Goal: Information Seeking & Learning: Learn about a topic

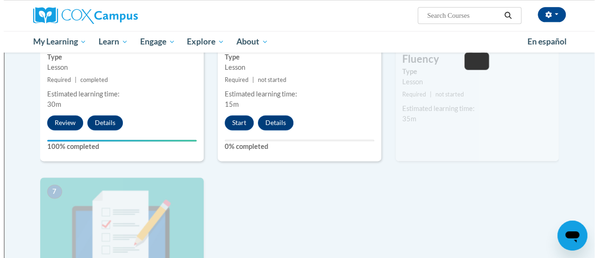
scroll to position [552, 0]
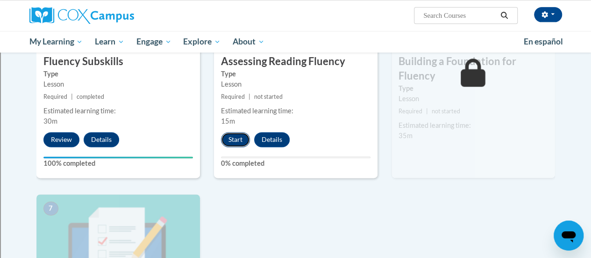
click at [231, 137] on button "Start" at bounding box center [235, 139] width 29 height 15
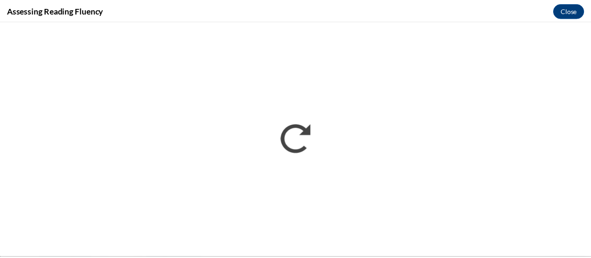
scroll to position [0, 0]
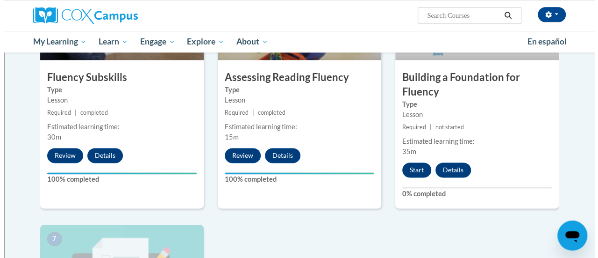
scroll to position [533, 0]
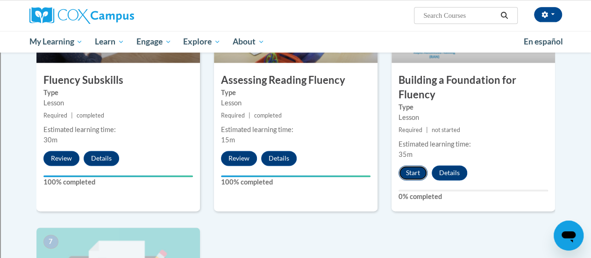
click at [411, 175] on button "Start" at bounding box center [413, 172] width 29 height 15
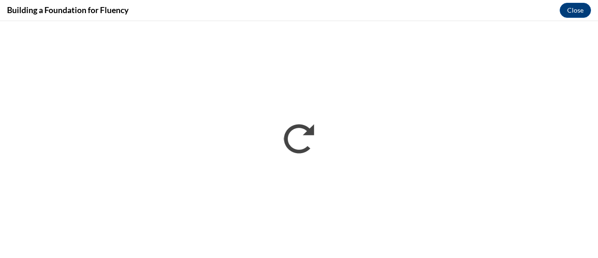
scroll to position [0, 0]
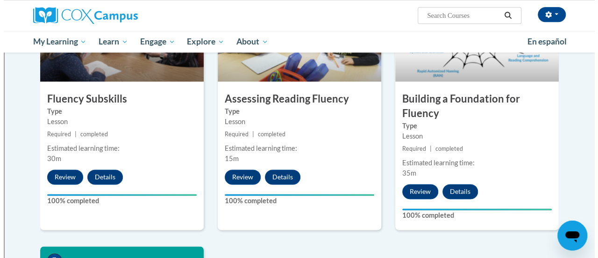
scroll to position [748, 0]
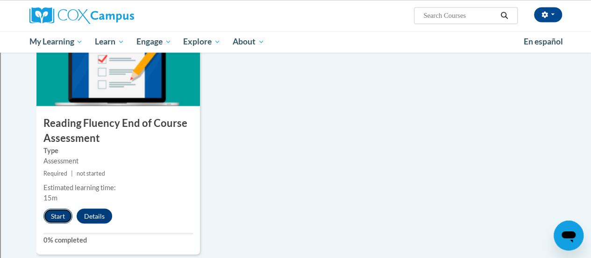
click at [59, 215] on button "Start" at bounding box center [57, 215] width 29 height 15
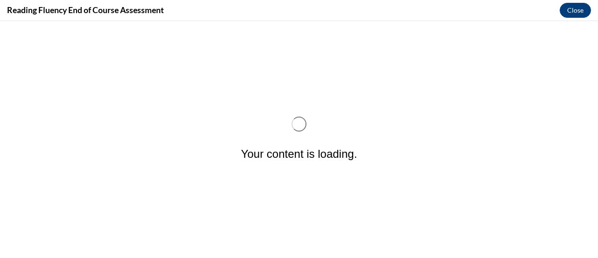
scroll to position [0, 0]
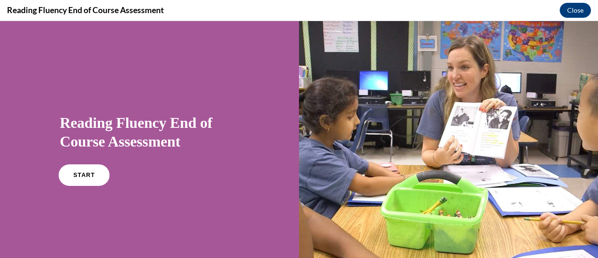
click at [77, 180] on link "START" at bounding box center [83, 175] width 51 height 22
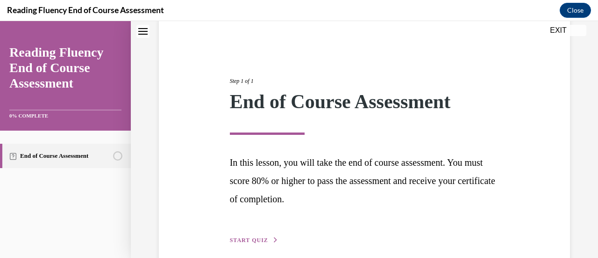
scroll to position [118, 0]
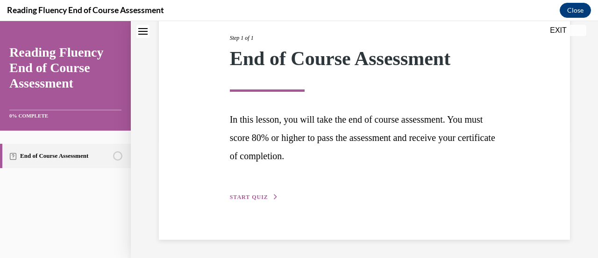
click at [245, 195] on span "START QUIZ" at bounding box center [249, 197] width 38 height 7
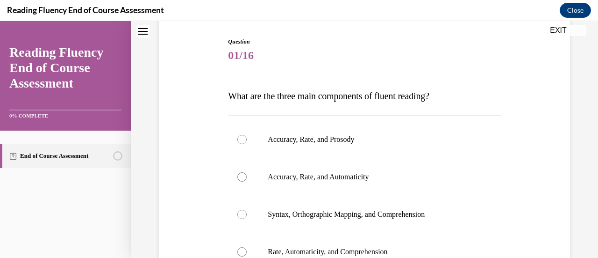
scroll to position [109, 0]
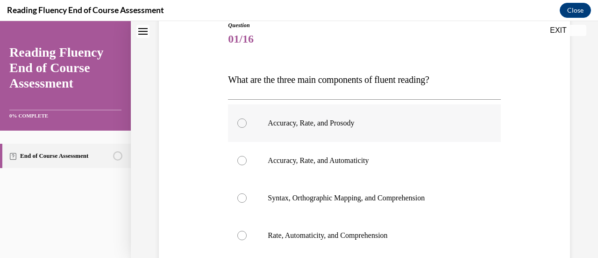
click at [242, 121] on div at bounding box center [241, 122] width 9 height 9
click at [242, 121] on input "Accuracy, Rate, and Prosody" at bounding box center [241, 122] width 9 height 9
radio input "true"
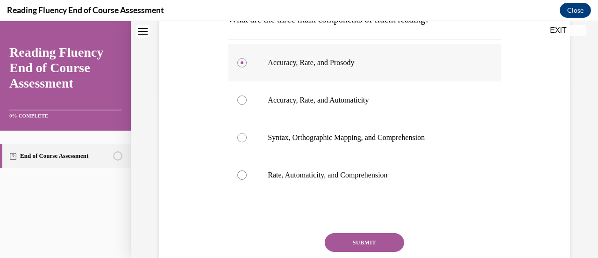
scroll to position [211, 0]
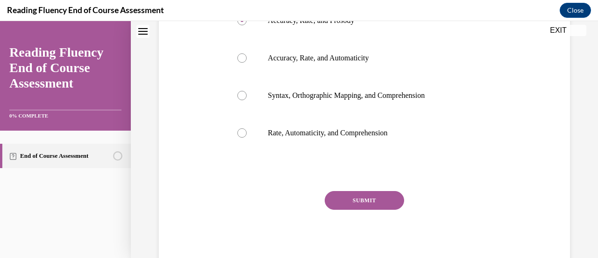
click at [366, 208] on button "SUBMIT" at bounding box center [364, 200] width 79 height 19
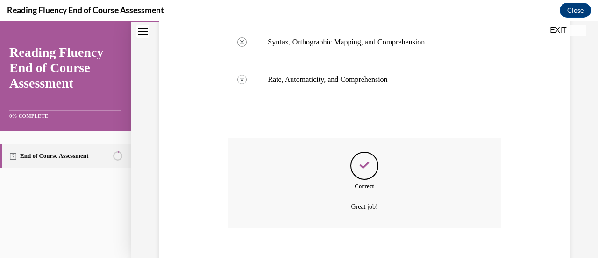
scroll to position [315, 0]
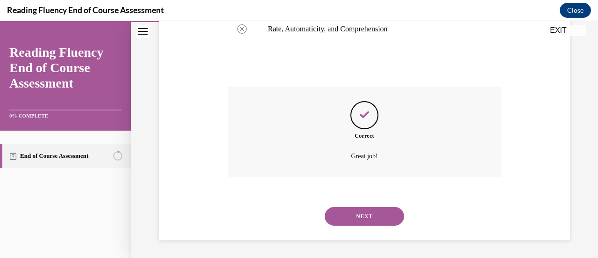
click at [367, 223] on button "NEXT" at bounding box center [364, 216] width 79 height 19
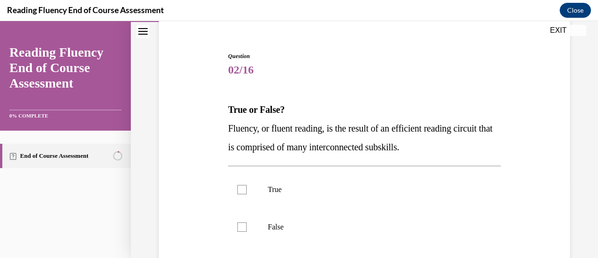
scroll to position [97, 0]
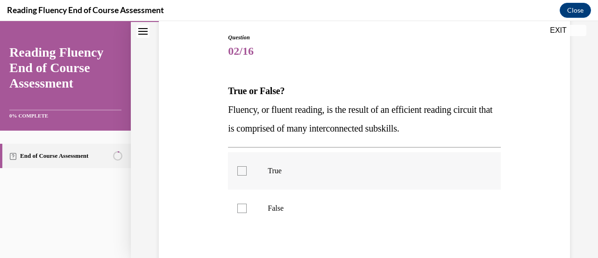
click at [242, 168] on div at bounding box center [241, 170] width 9 height 9
click at [242, 168] on input "True" at bounding box center [241, 170] width 9 height 9
checkbox input "true"
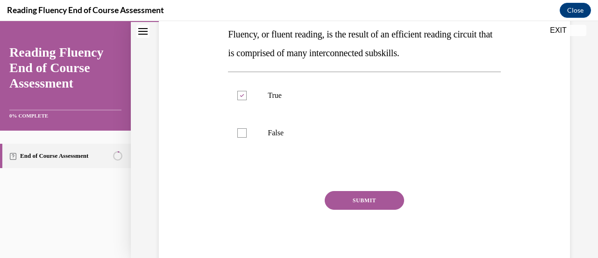
click at [362, 202] on button "SUBMIT" at bounding box center [364, 200] width 79 height 19
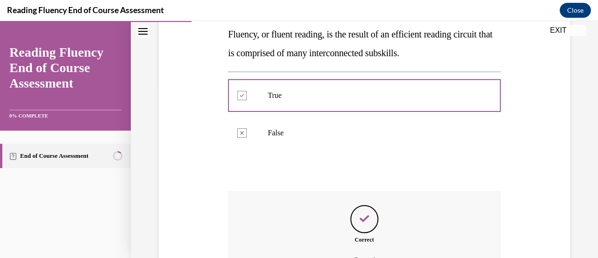
scroll to position [276, 0]
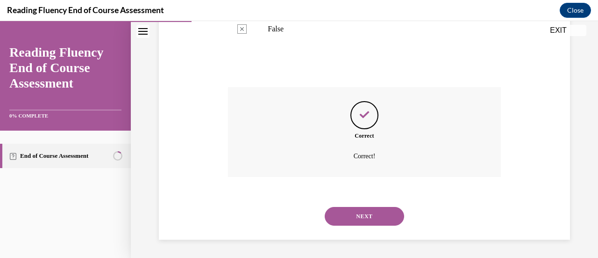
click at [351, 212] on button "NEXT" at bounding box center [364, 216] width 79 height 19
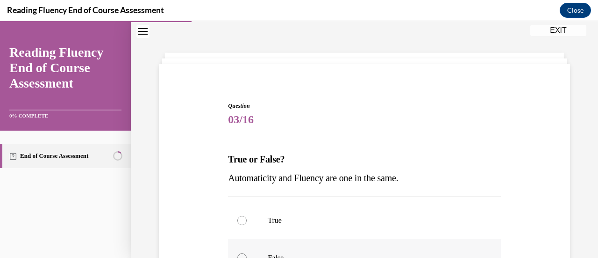
scroll to position [75, 0]
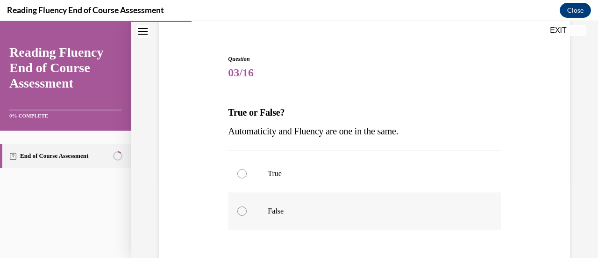
click at [272, 215] on p "False" at bounding box center [372, 210] width 209 height 9
click at [247, 215] on input "False" at bounding box center [241, 210] width 9 height 9
radio input "true"
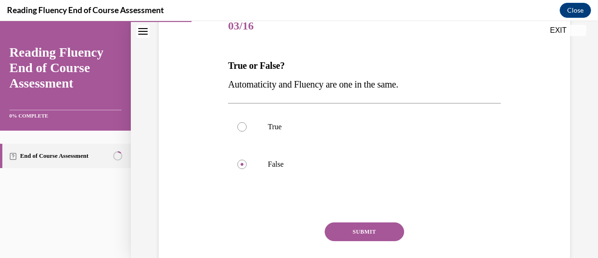
click at [359, 237] on button "SUBMIT" at bounding box center [364, 231] width 79 height 19
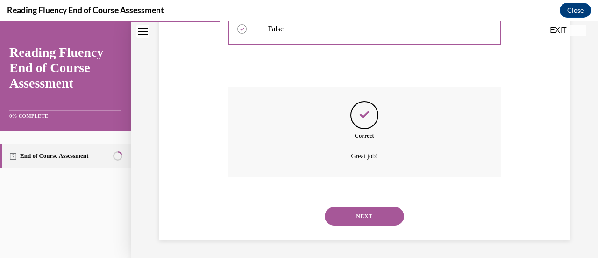
click at [353, 213] on button "NEXT" at bounding box center [364, 216] width 79 height 19
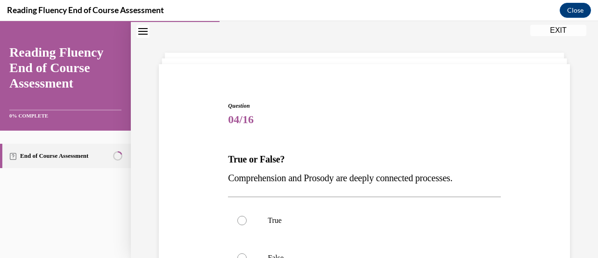
scroll to position [75, 0]
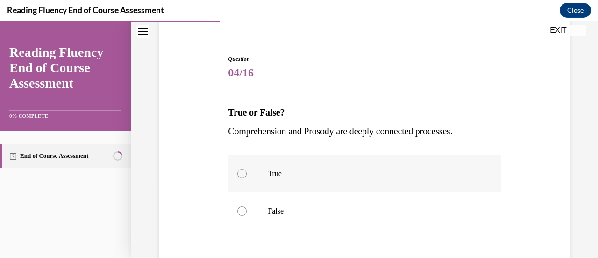
click at [266, 167] on label "True" at bounding box center [364, 173] width 273 height 37
click at [247, 169] on input "True" at bounding box center [241, 173] width 9 height 9
radio input "true"
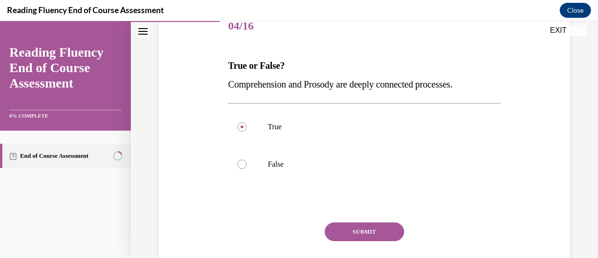
click at [360, 225] on button "SUBMIT" at bounding box center [364, 231] width 79 height 19
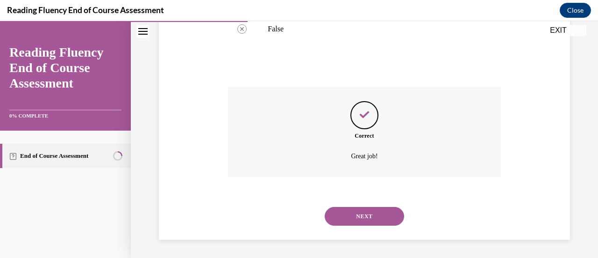
click at [360, 225] on button "NEXT" at bounding box center [364, 216] width 79 height 19
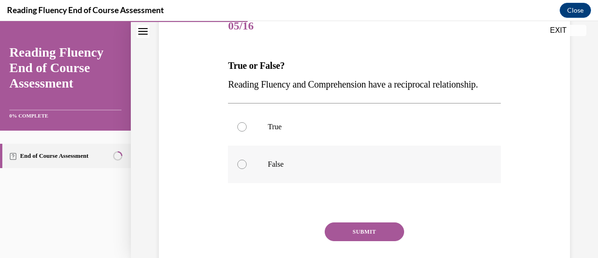
click at [324, 169] on p "False" at bounding box center [372, 163] width 209 height 9
click at [247, 169] on input "False" at bounding box center [241, 163] width 9 height 9
radio input "true"
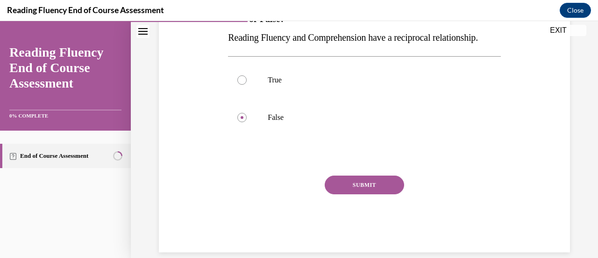
click at [365, 194] on button "SUBMIT" at bounding box center [364, 184] width 79 height 19
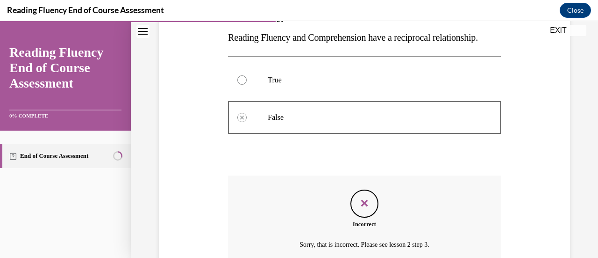
scroll to position [262, 0]
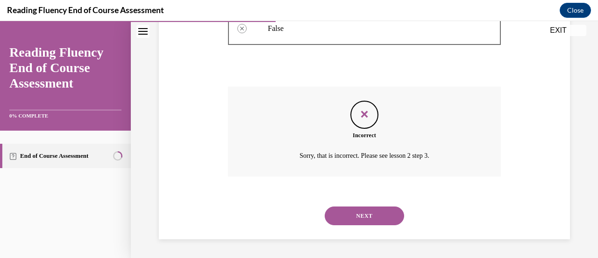
click at [358, 225] on button "NEXT" at bounding box center [364, 215] width 79 height 19
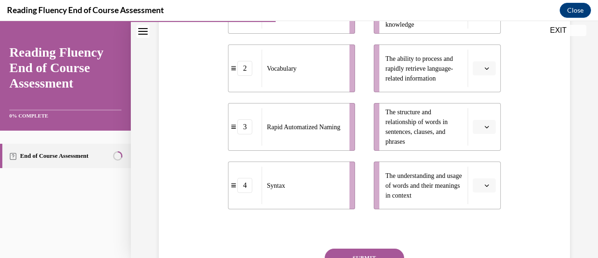
scroll to position [309, 0]
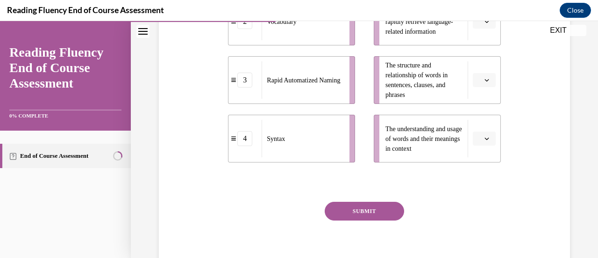
click at [477, 77] on button "button" at bounding box center [484, 80] width 23 height 14
click at [482, 179] on div "4" at bounding box center [477, 175] width 23 height 19
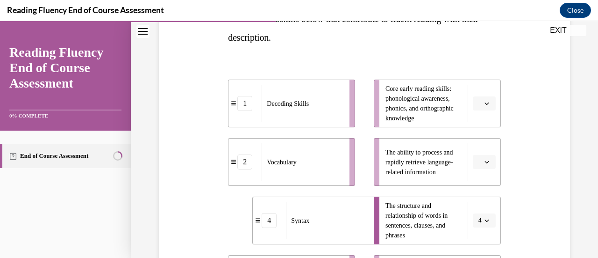
scroll to position [216, 0]
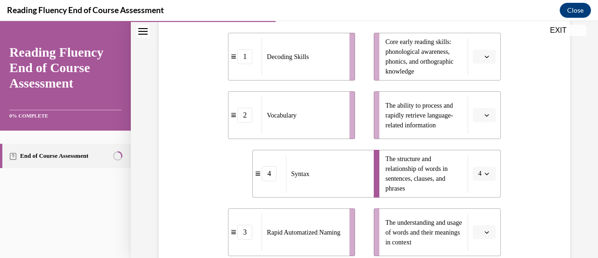
click at [481, 62] on button "button" at bounding box center [484, 57] width 23 height 14
click at [484, 95] on div "1" at bounding box center [477, 95] width 23 height 19
click at [484, 113] on span "button" at bounding box center [487, 115] width 7 height 7
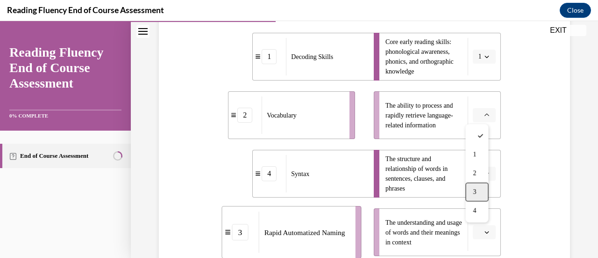
click at [488, 186] on div "3" at bounding box center [477, 191] width 23 height 19
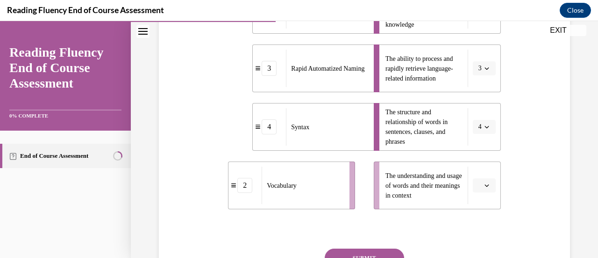
scroll to position [309, 0]
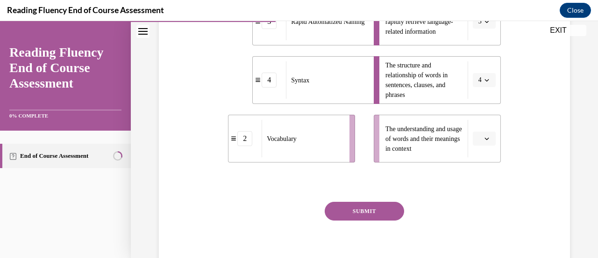
click at [485, 139] on icon "button" at bounding box center [487, 138] width 4 height 2
click at [481, 192] on div "2" at bounding box center [477, 196] width 23 height 19
click at [357, 208] on button "SUBMIT" at bounding box center [364, 210] width 79 height 19
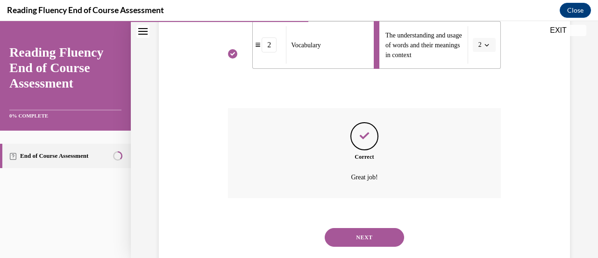
scroll to position [424, 0]
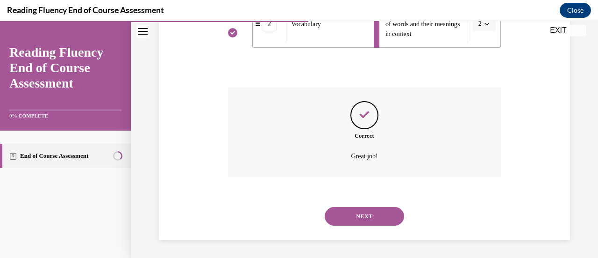
click at [354, 214] on button "NEXT" at bounding box center [364, 216] width 79 height 19
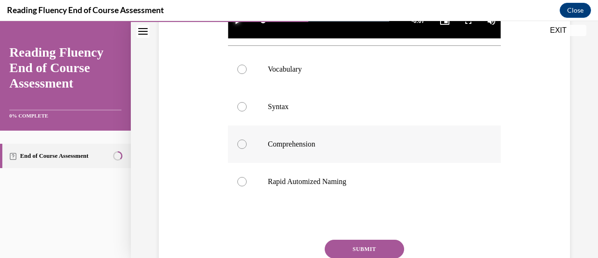
scroll to position [333, 0]
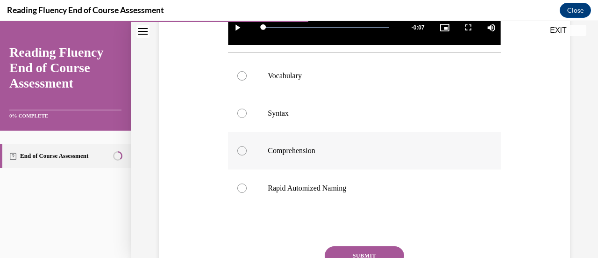
click at [306, 157] on label "Comprehension" at bounding box center [364, 150] width 273 height 37
click at [247, 155] on input "Comprehension" at bounding box center [241, 150] width 9 height 9
radio input "true"
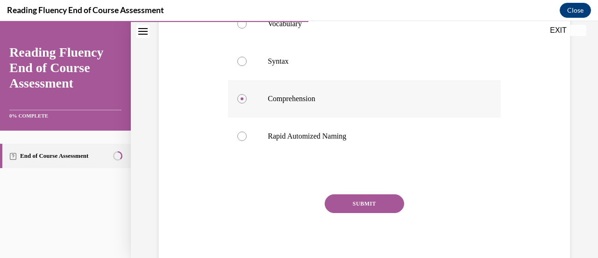
scroll to position [385, 0]
click at [383, 201] on button "SUBMIT" at bounding box center [364, 203] width 79 height 19
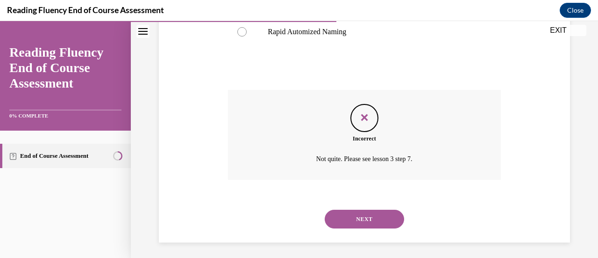
click at [378, 219] on button "NEXT" at bounding box center [364, 218] width 79 height 19
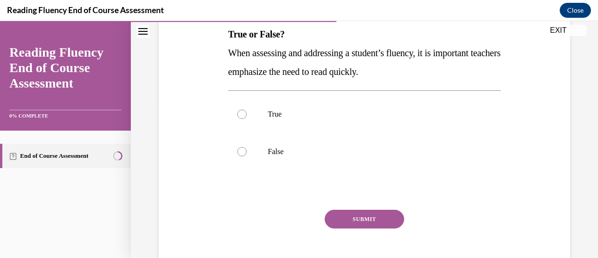
scroll to position [154, 0]
click at [413, 145] on label "False" at bounding box center [364, 150] width 273 height 37
click at [247, 146] on input "False" at bounding box center [241, 150] width 9 height 9
radio input "true"
click at [380, 225] on button "SUBMIT" at bounding box center [364, 218] width 79 height 19
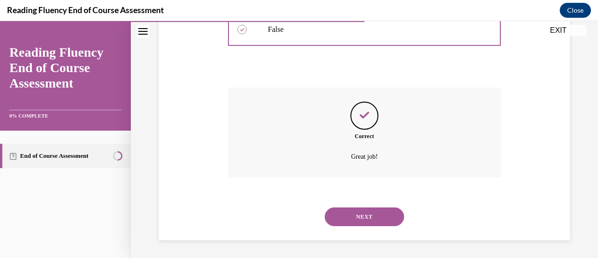
click at [375, 223] on button "NEXT" at bounding box center [364, 216] width 79 height 19
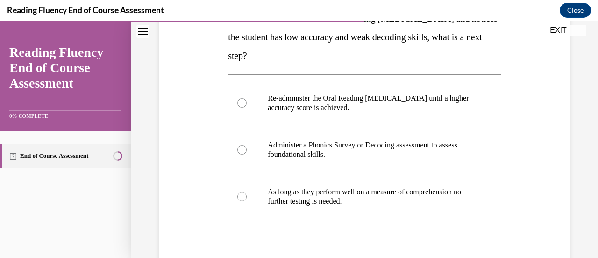
scroll to position [164, 0]
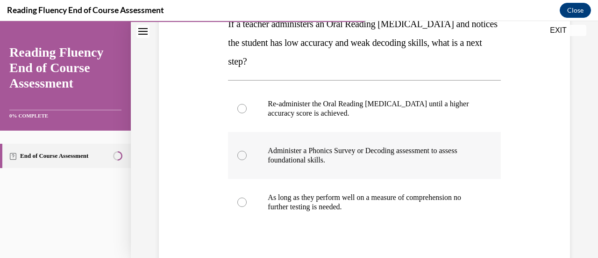
click at [437, 146] on p "Administer a Phonics Survey or Decoding assessment to assess foundational skill…" at bounding box center [372, 155] width 209 height 19
click at [247, 151] on input "Administer a Phonics Survey or Decoding assessment to assess foundational skill…" at bounding box center [241, 155] width 9 height 9
radio input "true"
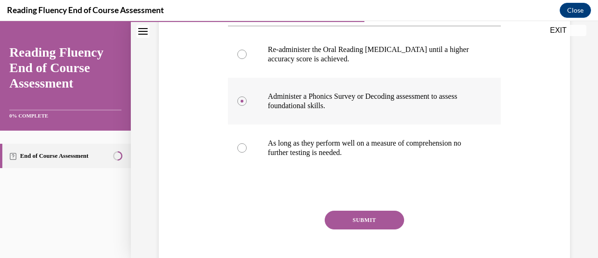
scroll to position [237, 0]
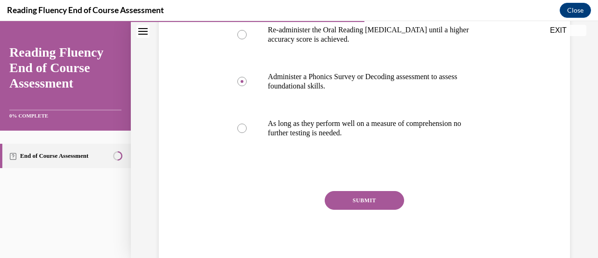
click at [381, 207] on button "SUBMIT" at bounding box center [364, 200] width 79 height 19
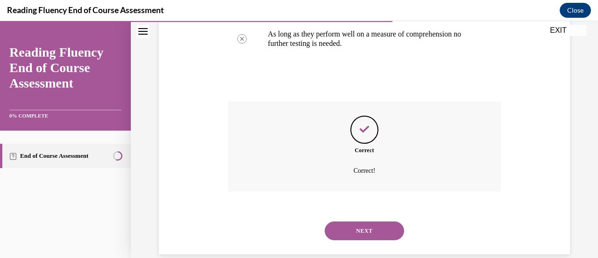
scroll to position [341, 0]
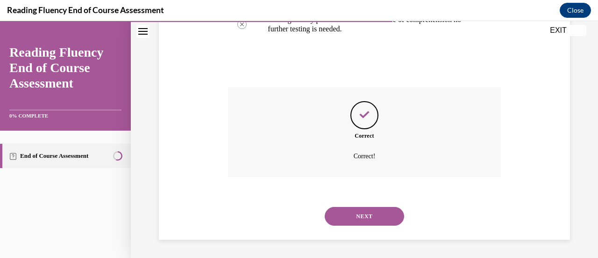
click at [380, 231] on div "NEXT" at bounding box center [364, 215] width 273 height 37
click at [400, 224] on div "NEXT" at bounding box center [364, 215] width 273 height 37
click at [380, 214] on button "NEXT" at bounding box center [364, 216] width 79 height 19
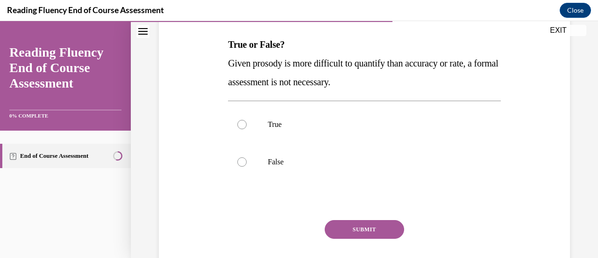
scroll to position [145, 0]
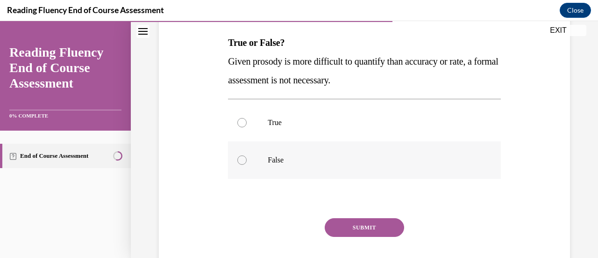
click at [426, 156] on p "False" at bounding box center [372, 159] width 209 height 9
click at [247, 156] on input "False" at bounding box center [241, 159] width 9 height 9
radio input "true"
click at [386, 227] on button "SUBMIT" at bounding box center [364, 227] width 79 height 19
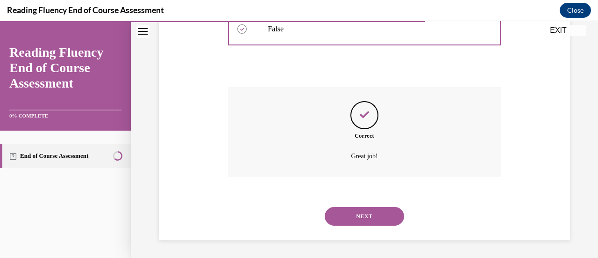
click at [386, 221] on button "NEXT" at bounding box center [364, 216] width 79 height 19
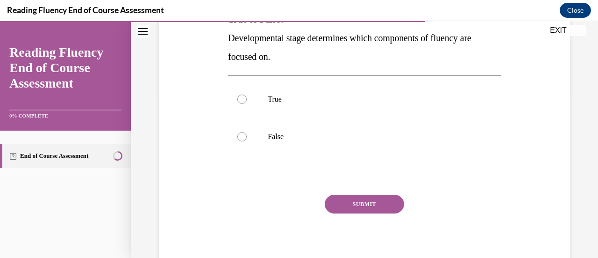
scroll to position [170, 0]
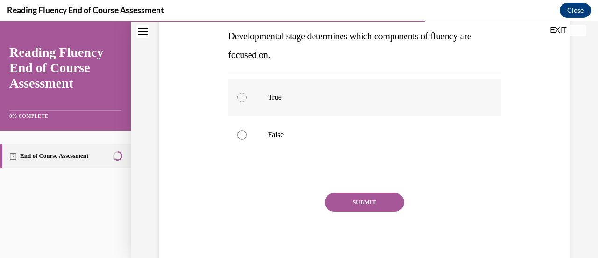
click at [269, 103] on label "True" at bounding box center [364, 97] width 273 height 37
click at [247, 102] on input "True" at bounding box center [241, 97] width 9 height 9
radio input "true"
click at [369, 207] on button "SUBMIT" at bounding box center [364, 202] width 79 height 19
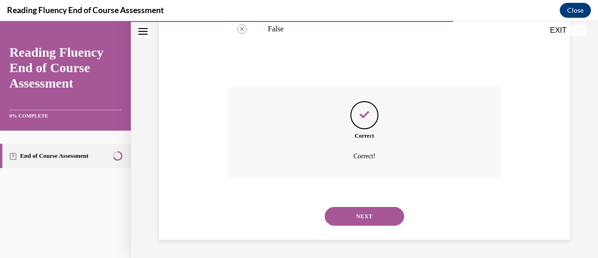
click at [388, 221] on button "NEXT" at bounding box center [364, 216] width 79 height 19
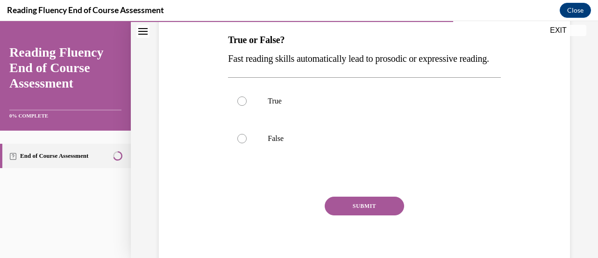
scroll to position [148, 0]
click at [400, 150] on label "False" at bounding box center [364, 137] width 273 height 37
click at [247, 143] on input "False" at bounding box center [241, 137] width 9 height 9
radio input "true"
click at [386, 215] on button "SUBMIT" at bounding box center [364, 205] width 79 height 19
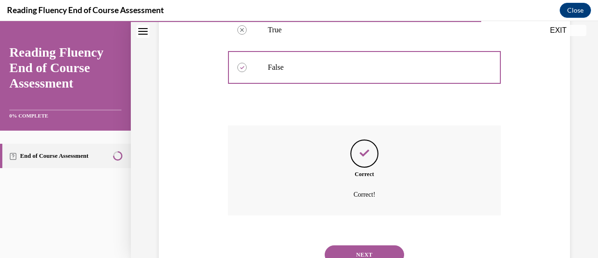
scroll to position [276, 0]
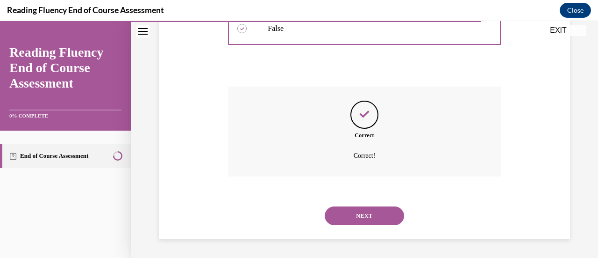
click at [388, 221] on button "NEXT" at bounding box center [364, 215] width 79 height 19
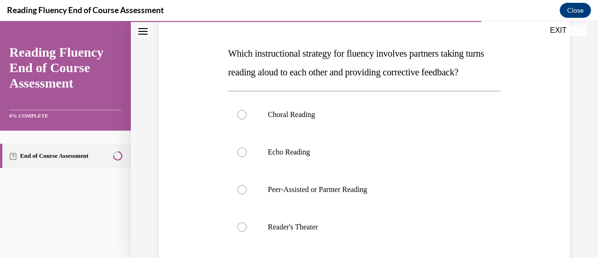
scroll to position [134, 0]
click at [375, 209] on label "Peer-Assisted or Partner Reading" at bounding box center [364, 189] width 273 height 37
click at [247, 194] on input "Peer-Assisted or Partner Reading" at bounding box center [241, 189] width 9 height 9
radio input "true"
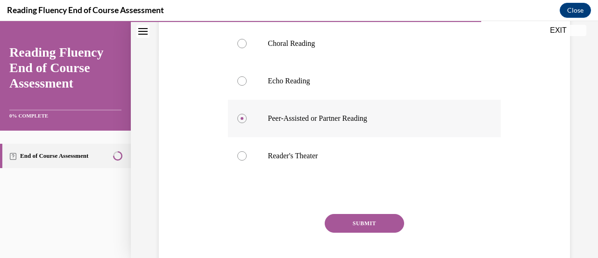
scroll to position [212, 0]
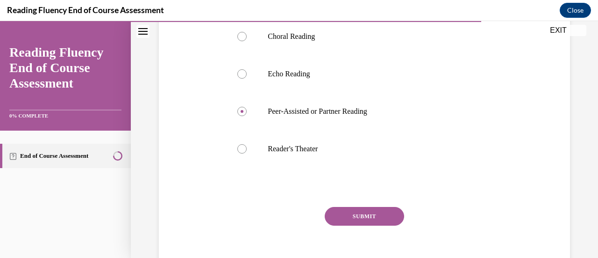
click at [379, 225] on button "SUBMIT" at bounding box center [364, 216] width 79 height 19
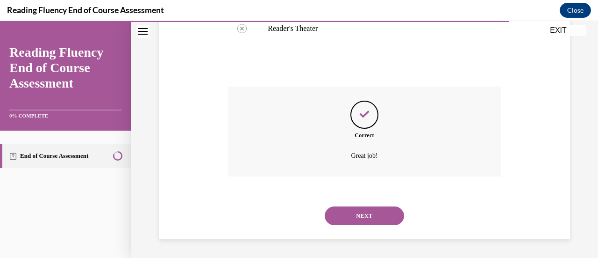
click at [382, 223] on button "NEXT" at bounding box center [364, 215] width 79 height 19
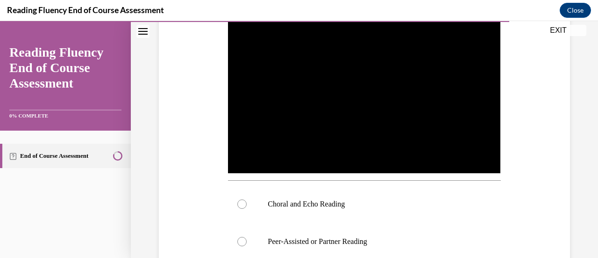
scroll to position [205, 0]
click at [323, 201] on p "Choral and Echo Reading" at bounding box center [372, 204] width 209 height 9
click at [247, 201] on input "Choral and Echo Reading" at bounding box center [241, 204] width 9 height 9
radio input "true"
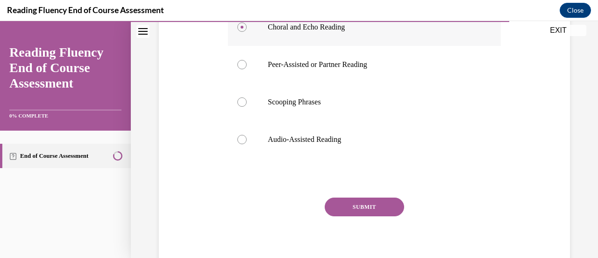
scroll to position [386, 0]
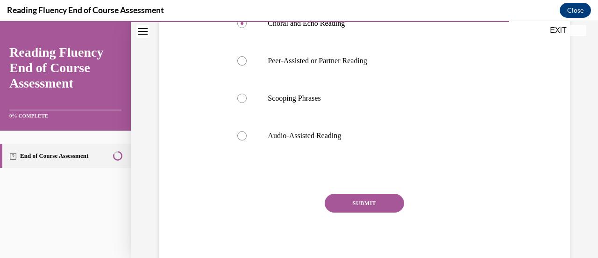
click at [374, 198] on button "SUBMIT" at bounding box center [364, 203] width 79 height 19
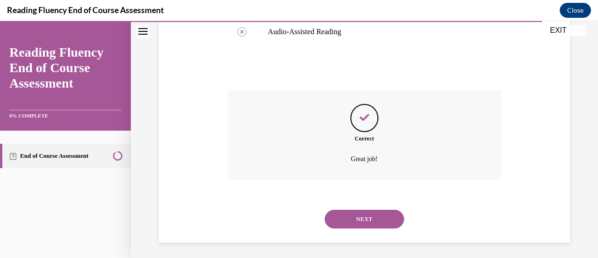
click at [374, 221] on button "NEXT" at bounding box center [364, 218] width 79 height 19
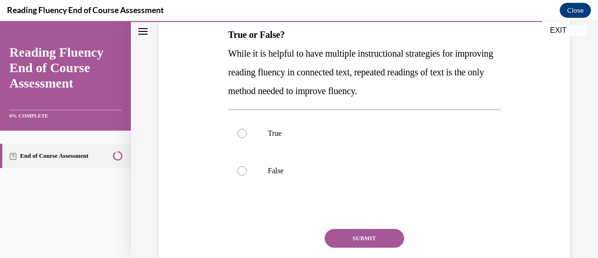
scroll to position [158, 0]
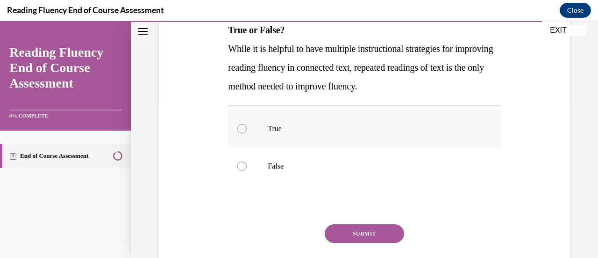
click at [421, 131] on p "True" at bounding box center [372, 128] width 209 height 9
click at [247, 131] on input "True" at bounding box center [241, 128] width 9 height 9
radio input "true"
click at [396, 171] on label "False" at bounding box center [364, 165] width 273 height 37
click at [247, 171] on input "False" at bounding box center [241, 165] width 9 height 9
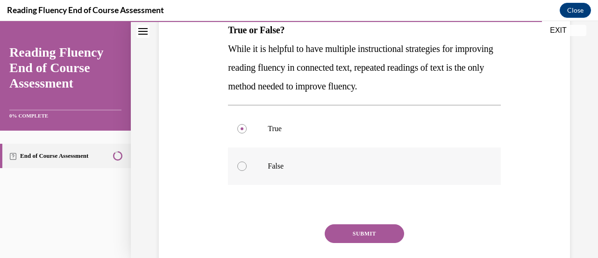
radio input "true"
click at [369, 237] on button "SUBMIT" at bounding box center [364, 233] width 79 height 19
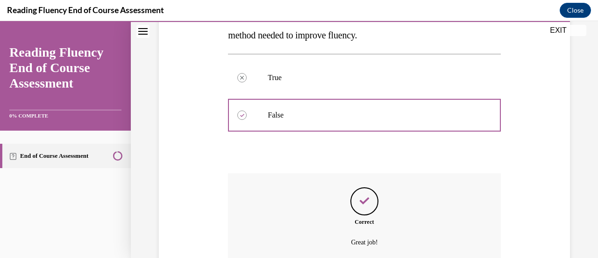
scroll to position [295, 0]
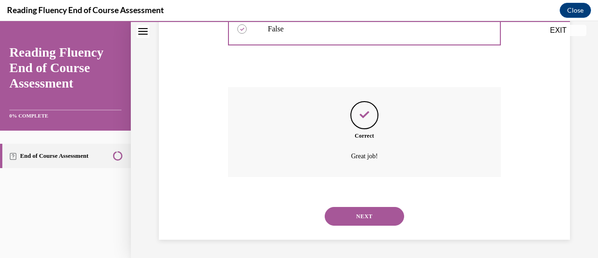
click at [367, 230] on div "NEXT" at bounding box center [364, 215] width 273 height 37
click at [376, 219] on button "NEXT" at bounding box center [364, 216] width 79 height 19
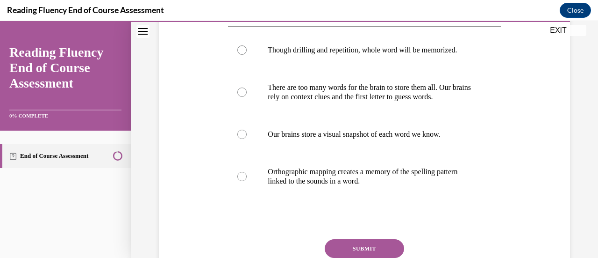
scroll to position [180, 0]
click at [390, 184] on p "Orthographic mapping creates a memory of the spelling pattern linked to the sou…" at bounding box center [372, 176] width 209 height 19
click at [247, 181] on input "Orthographic mapping creates a memory of the spelling pattern linked to the sou…" at bounding box center [241, 176] width 9 height 9
radio input "true"
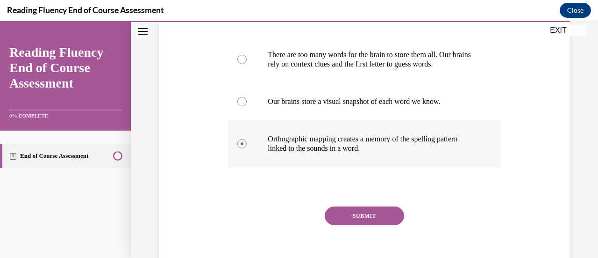
scroll to position [228, 0]
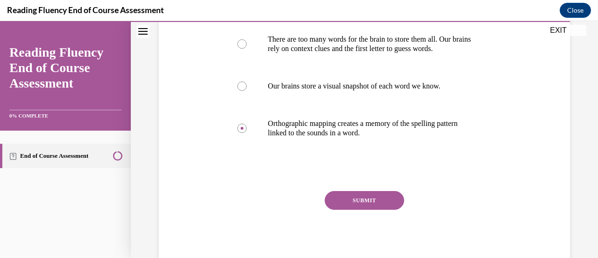
click at [378, 208] on button "SUBMIT" at bounding box center [364, 200] width 79 height 19
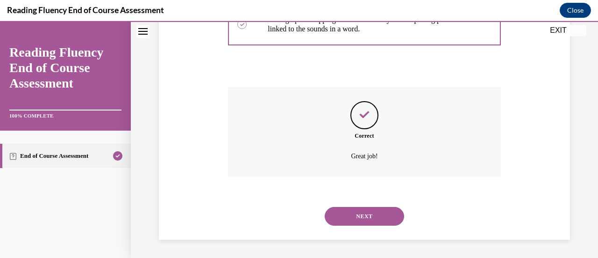
click at [373, 215] on button "NEXT" at bounding box center [364, 216] width 79 height 19
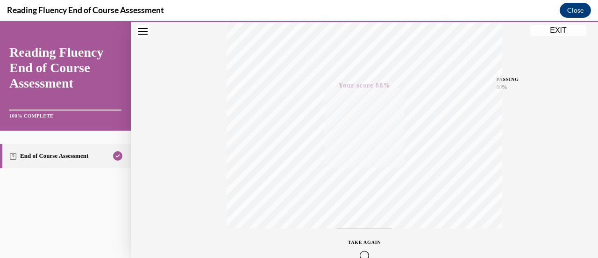
scroll to position [144, 0]
click at [549, 32] on button "EXIT" at bounding box center [559, 30] width 56 height 11
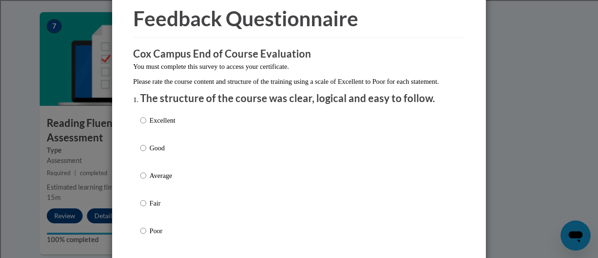
scroll to position [46, 0]
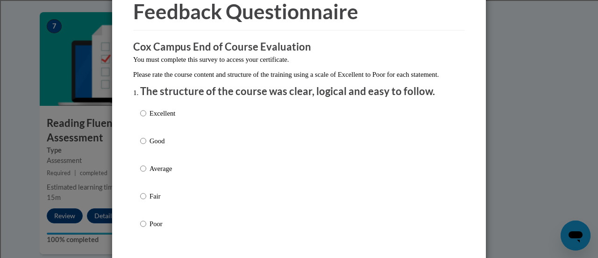
click at [150, 118] on p "Excellent" at bounding box center [163, 113] width 26 height 10
click at [146, 118] on input "Excellent" at bounding box center [143, 113] width 6 height 10
radio input "true"
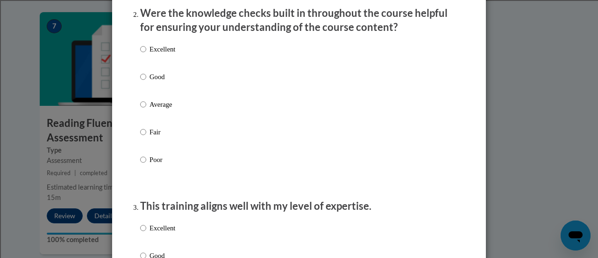
scroll to position [305, 0]
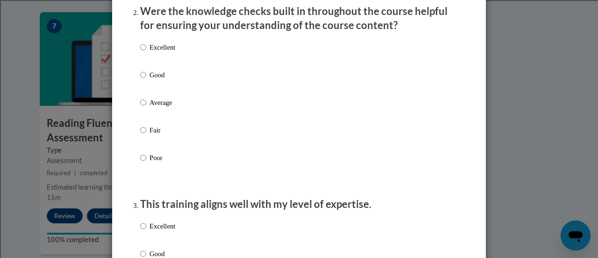
click at [153, 80] on p "Good" at bounding box center [163, 75] width 26 height 10
click at [146, 80] on input "Good" at bounding box center [143, 75] width 6 height 10
radio input "true"
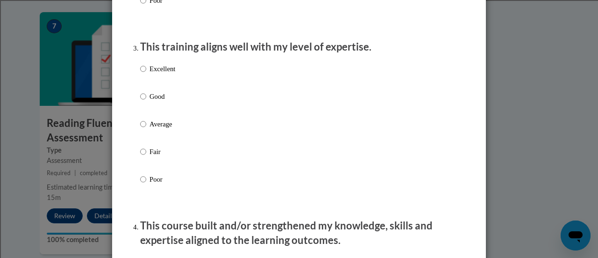
scroll to position [463, 0]
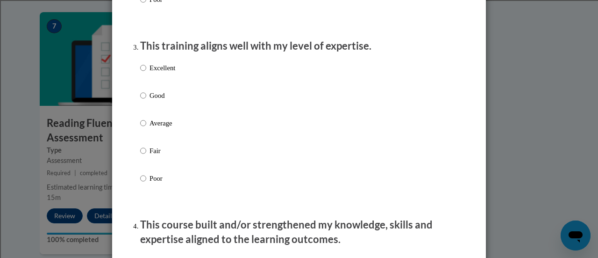
click at [156, 73] on p "Excellent" at bounding box center [163, 68] width 26 height 10
click at [146, 73] on input "Excellent" at bounding box center [143, 68] width 6 height 10
radio input "true"
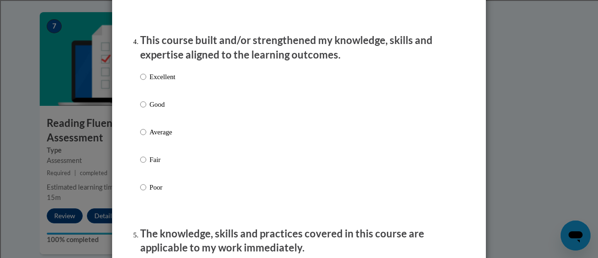
scroll to position [647, 0]
click at [157, 81] on p "Excellent" at bounding box center [163, 76] width 26 height 10
click at [146, 81] on input "Excellent" at bounding box center [143, 76] width 6 height 10
radio input "true"
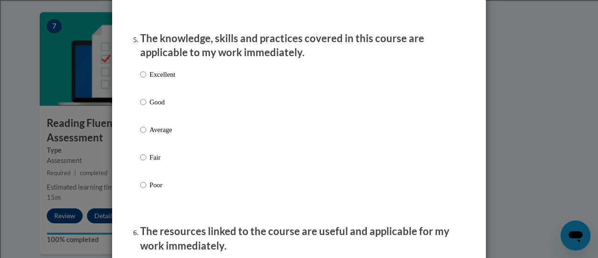
scroll to position [842, 0]
click at [150, 107] on p "Good" at bounding box center [163, 101] width 26 height 10
click at [146, 107] on input "Good" at bounding box center [143, 101] width 6 height 10
radio input "true"
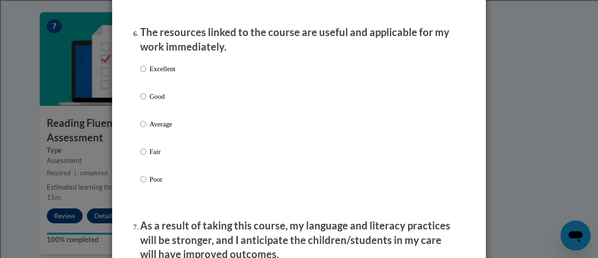
scroll to position [1046, 0]
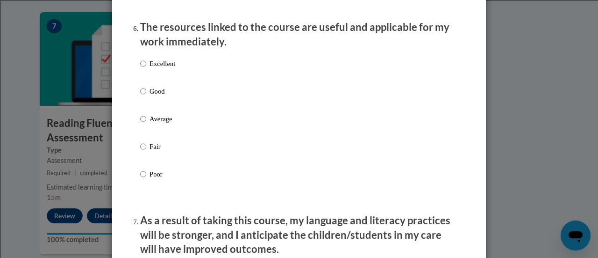
click at [150, 110] on label "Good" at bounding box center [157, 98] width 35 height 25
click at [146, 96] on input "Good" at bounding box center [143, 91] width 6 height 10
radio input "true"
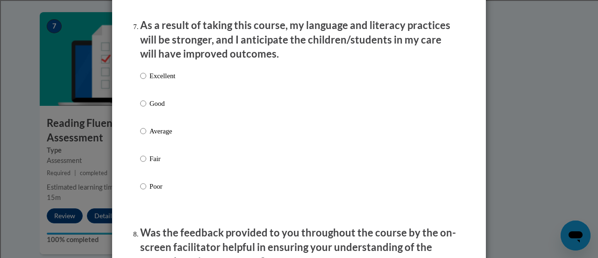
scroll to position [1244, 0]
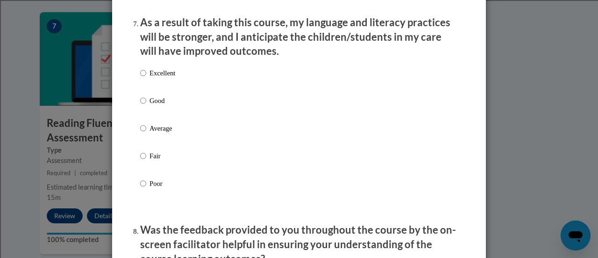
click at [161, 106] on p "Good" at bounding box center [163, 100] width 26 height 10
click at [146, 106] on input "Good" at bounding box center [143, 100] width 6 height 10
radio input "true"
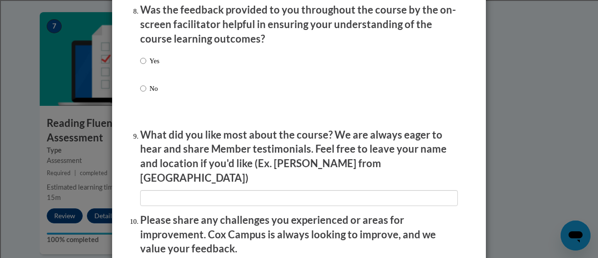
scroll to position [1463, 0]
click at [142, 64] on input "Yes" at bounding box center [143, 61] width 6 height 10
radio input "true"
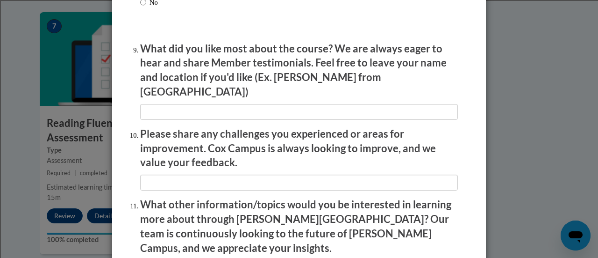
scroll to position [1554, 0]
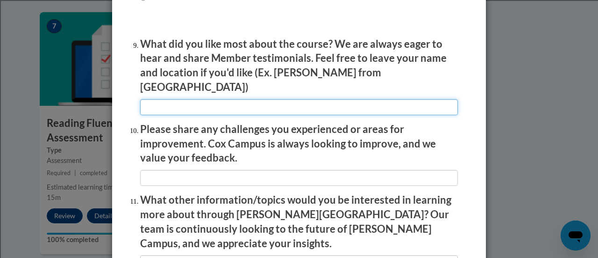
click at [419, 104] on input "textbox" at bounding box center [299, 107] width 318 height 16
type input "Videos of teachers working with students"
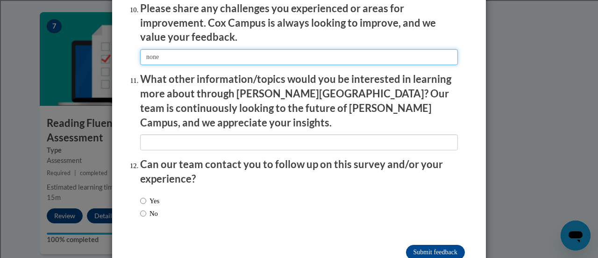
scroll to position [1686, 0]
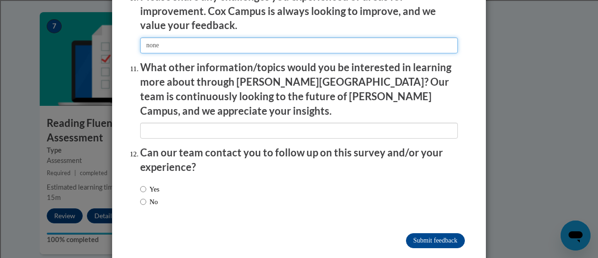
type input "none"
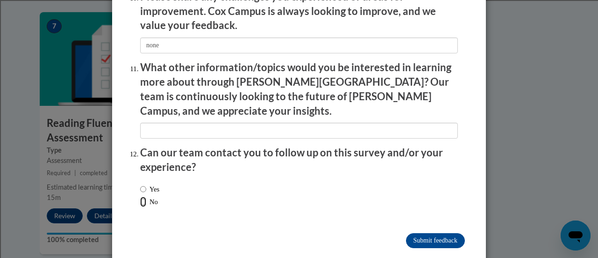
click at [140, 196] on input "No" at bounding box center [143, 201] width 6 height 10
radio input "true"
click at [425, 233] on input "Submit feedback" at bounding box center [435, 240] width 59 height 15
